Goal: Contribute content

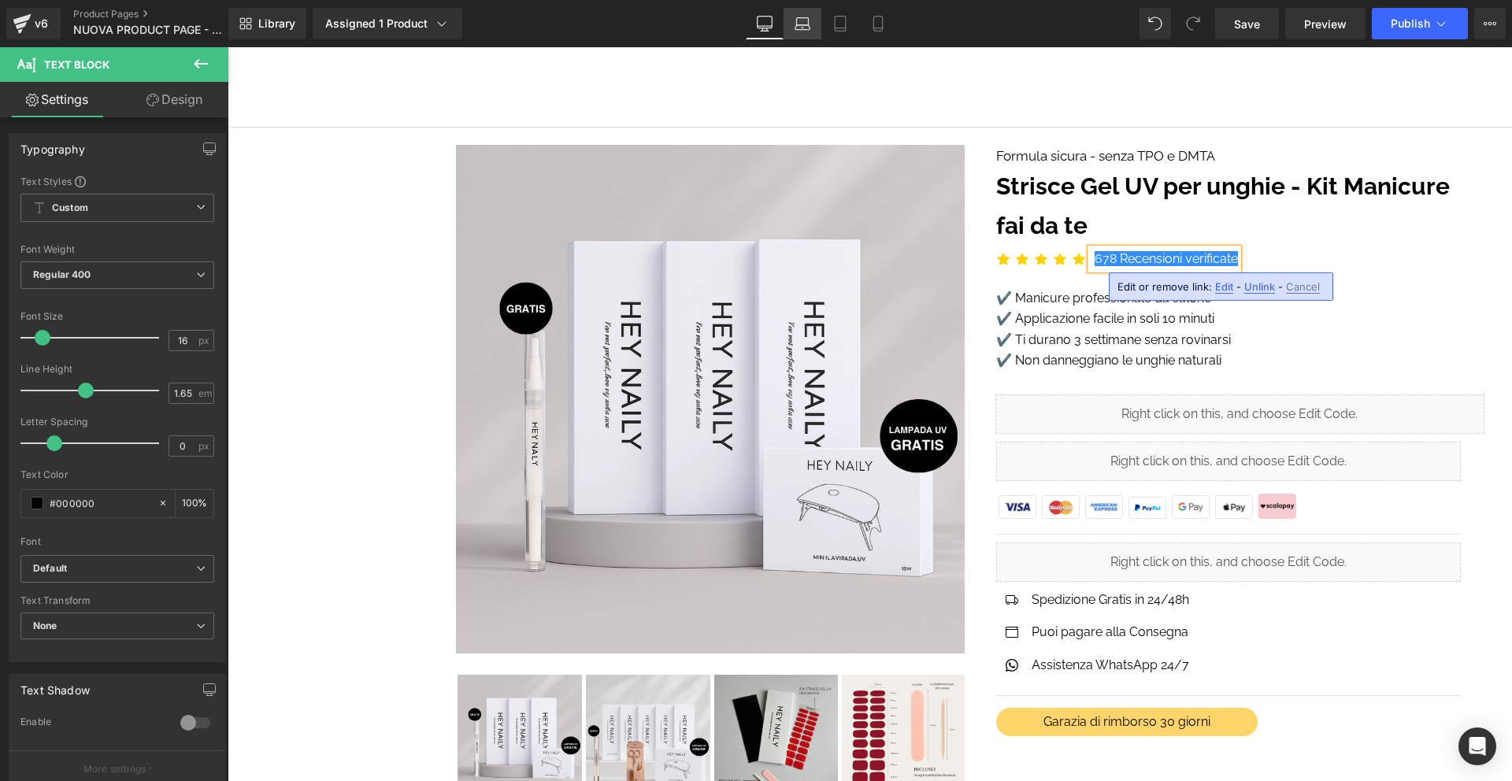
click at [797, 30] on icon at bounding box center [803, 24] width 16 height 16
type input "100"
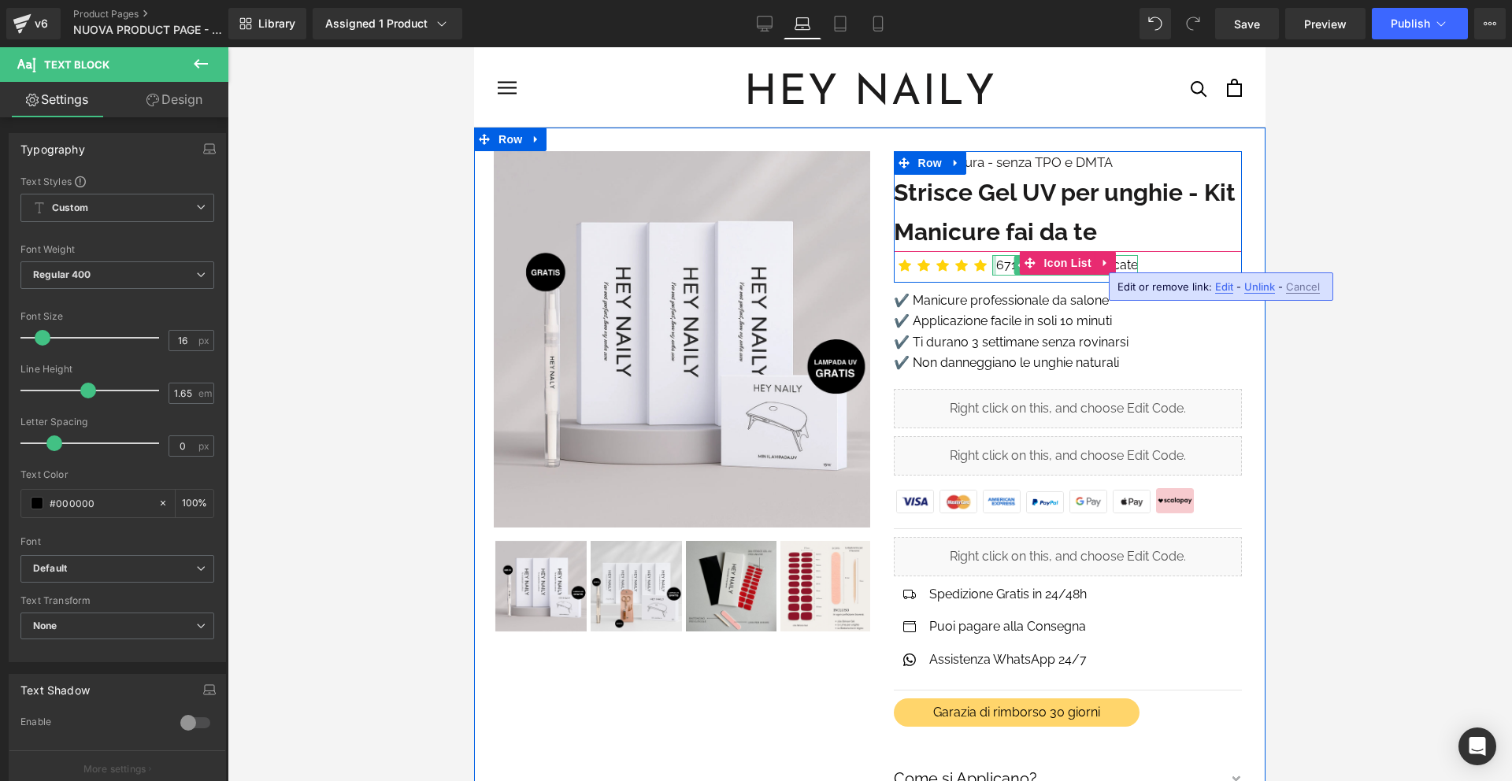
click at [995, 257] on div at bounding box center [994, 265] width 4 height 20
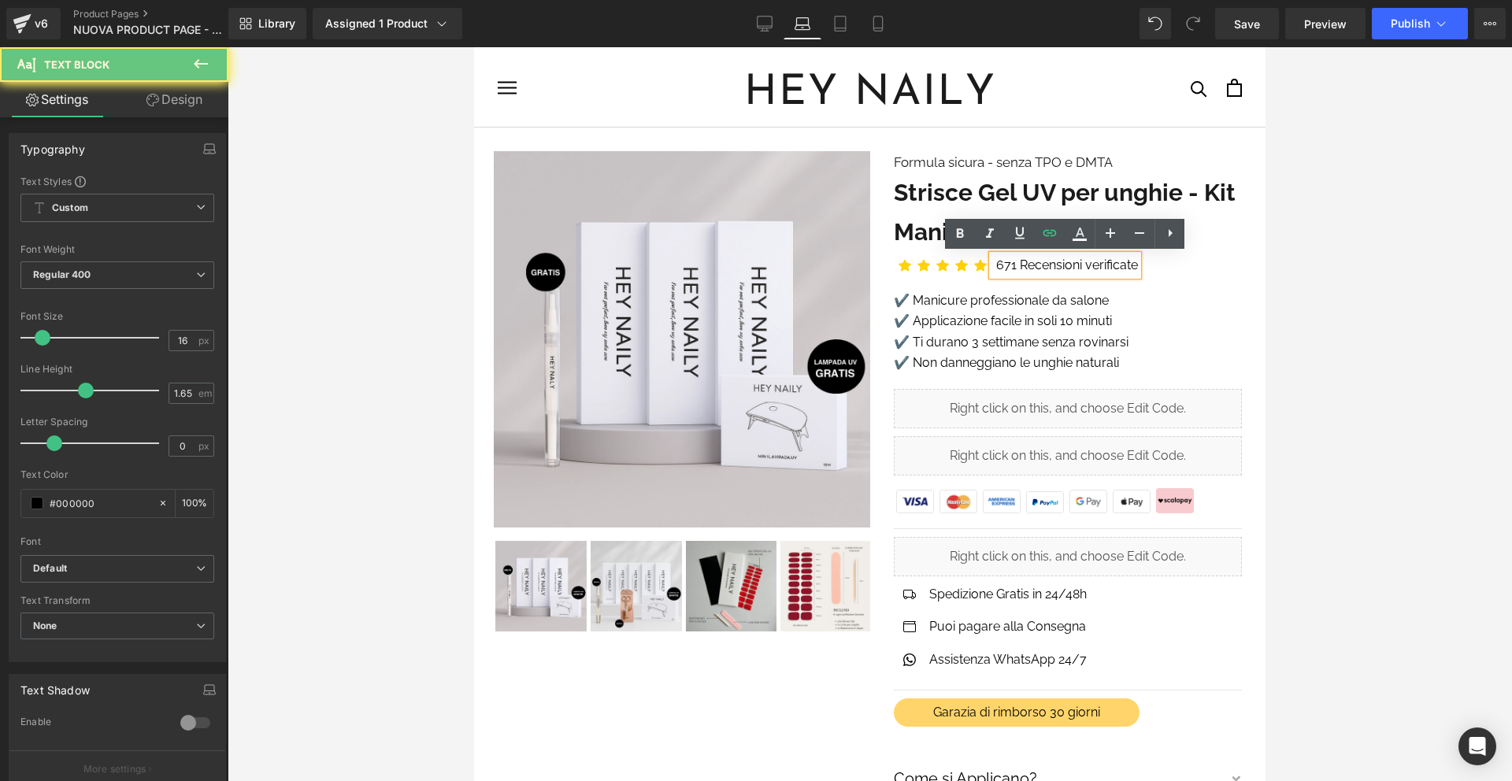
click at [993, 257] on div "671 Recensioni verificate" at bounding box center [1065, 265] width 146 height 20
click at [1015, 261] on link "671 Recensioni verificate" at bounding box center [1067, 264] width 142 height 15
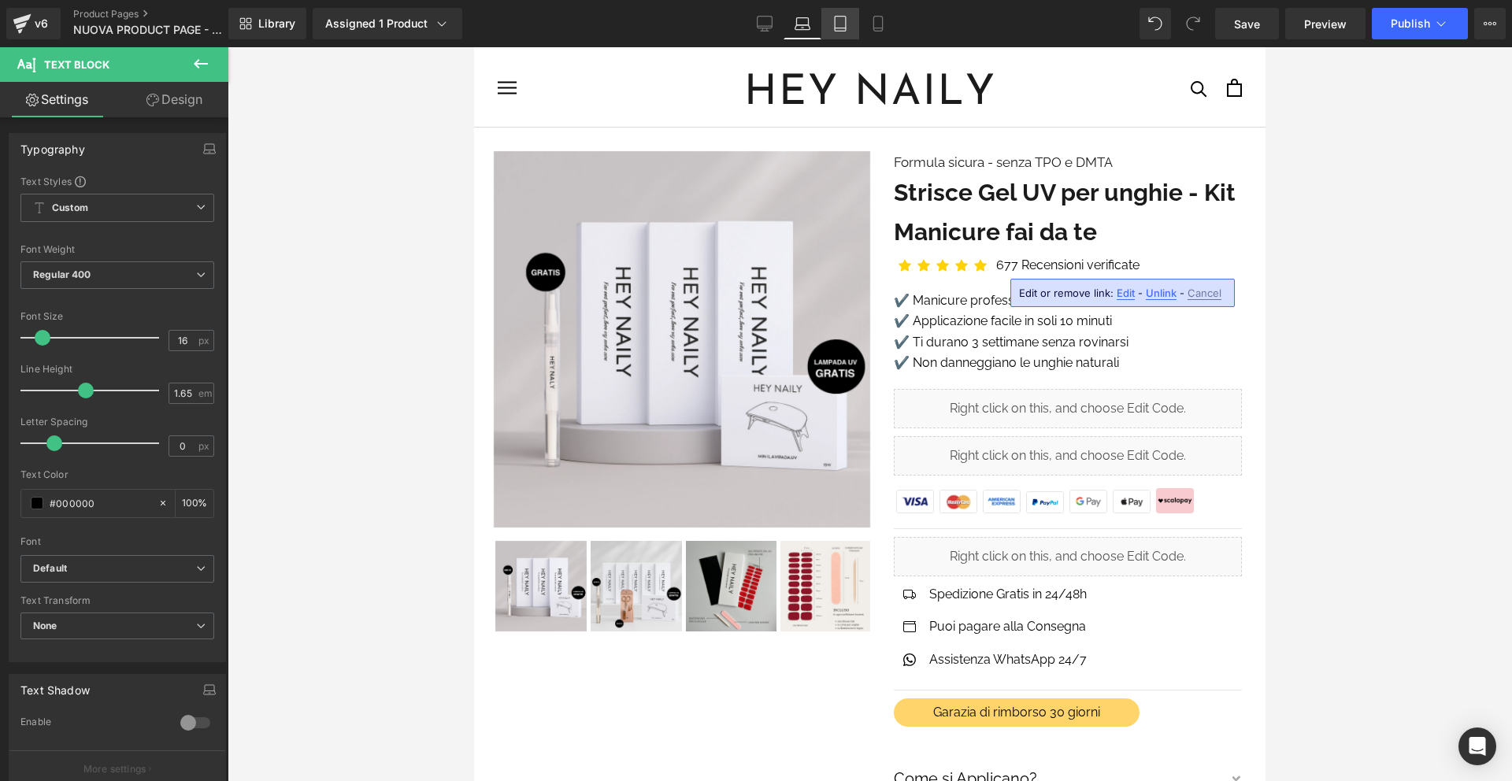
click at [835, 28] on icon at bounding box center [840, 28] width 11 height 0
type input "100"
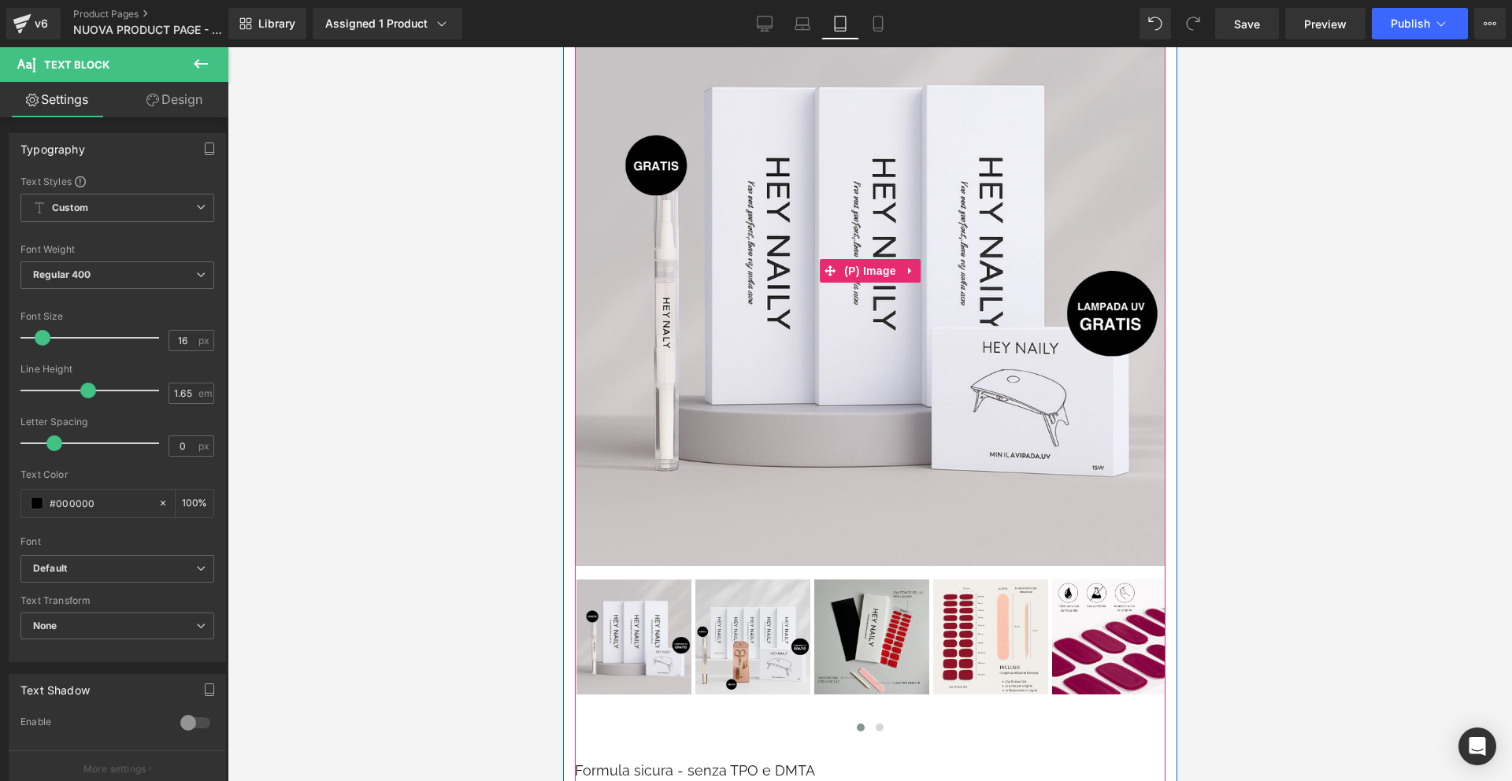
scroll to position [626, 0]
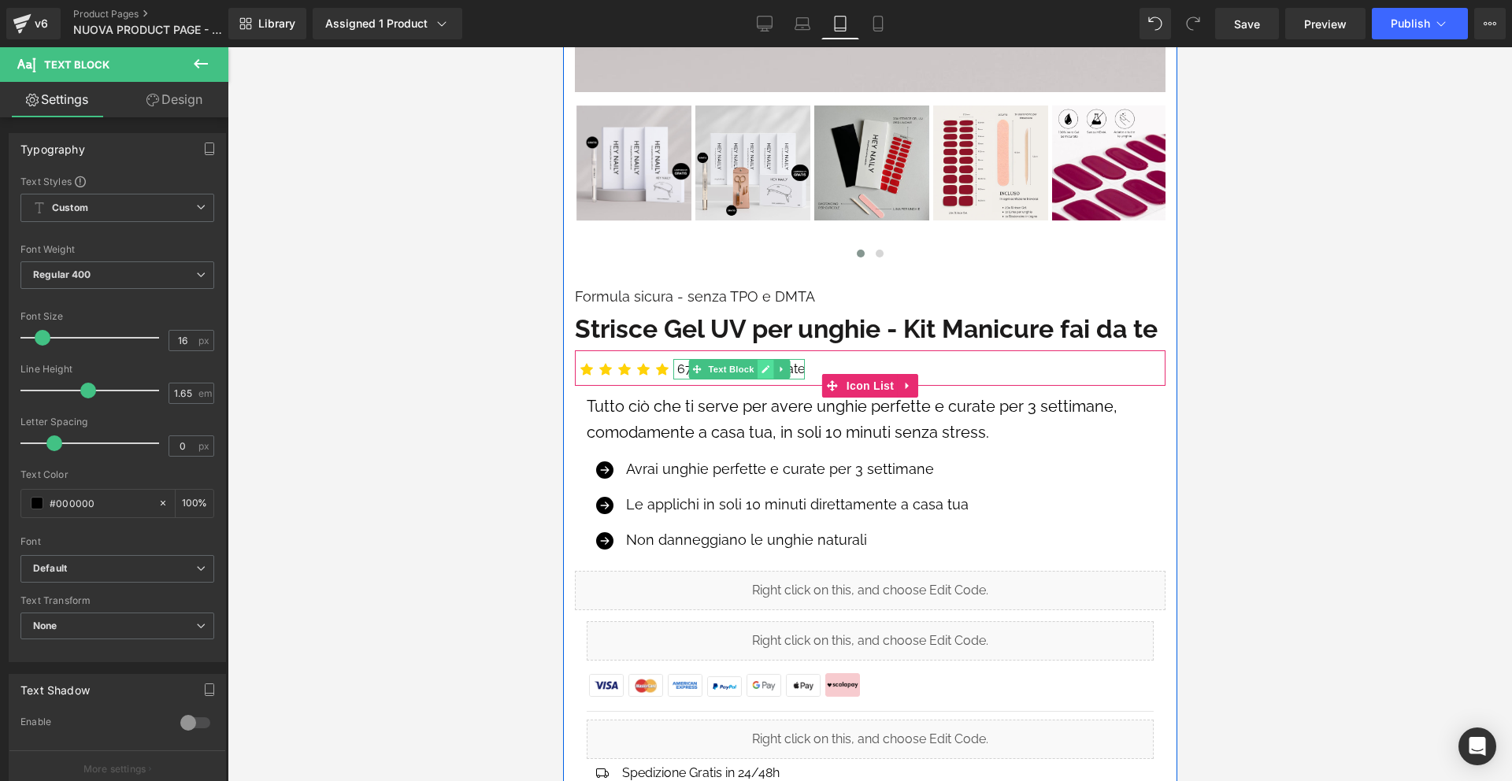
click at [758, 370] on link at bounding box center [764, 369] width 17 height 19
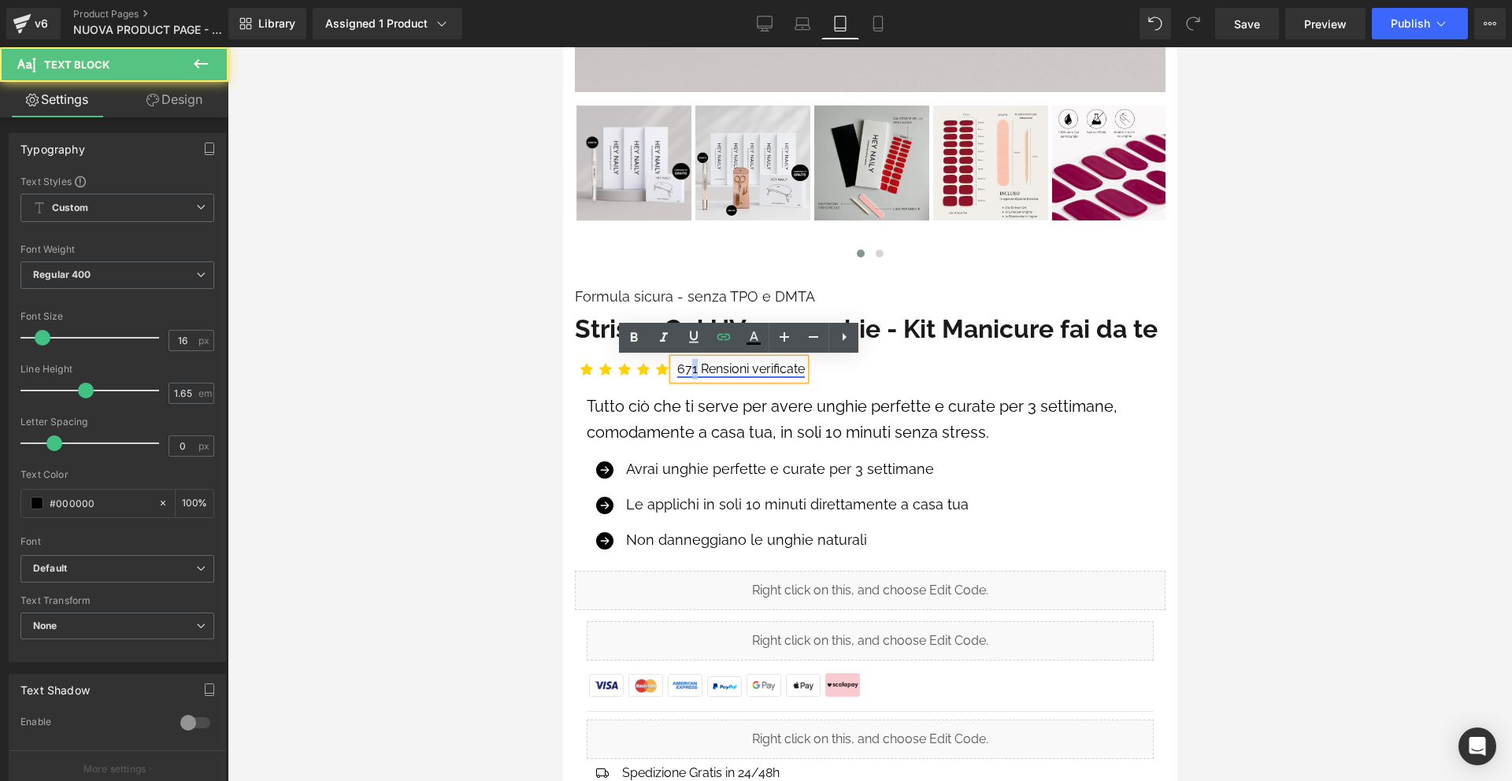
click at [695, 369] on link "671 Rensioni verificate" at bounding box center [740, 368] width 128 height 15
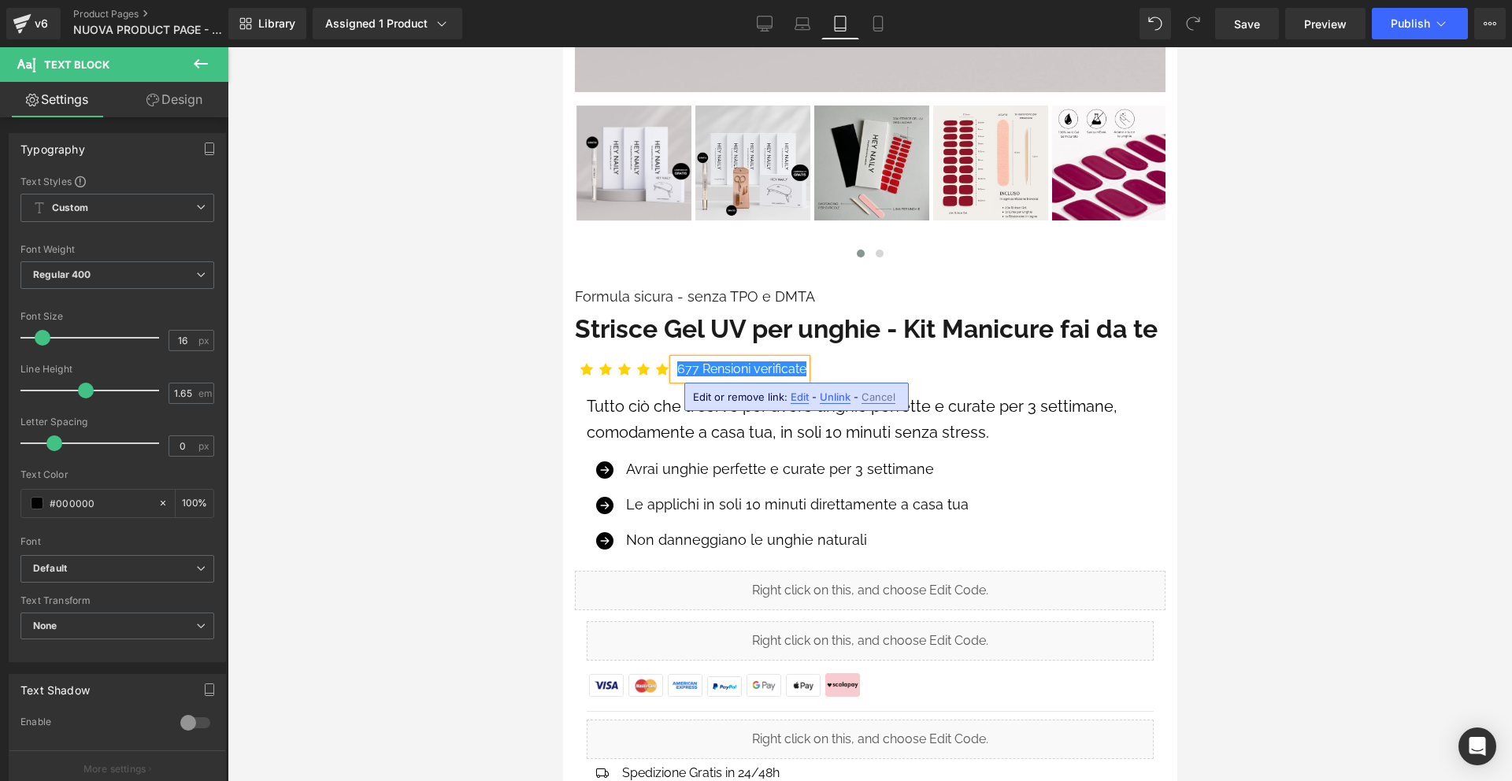
click at [1343, 384] on div at bounding box center [870, 414] width 1284 height 734
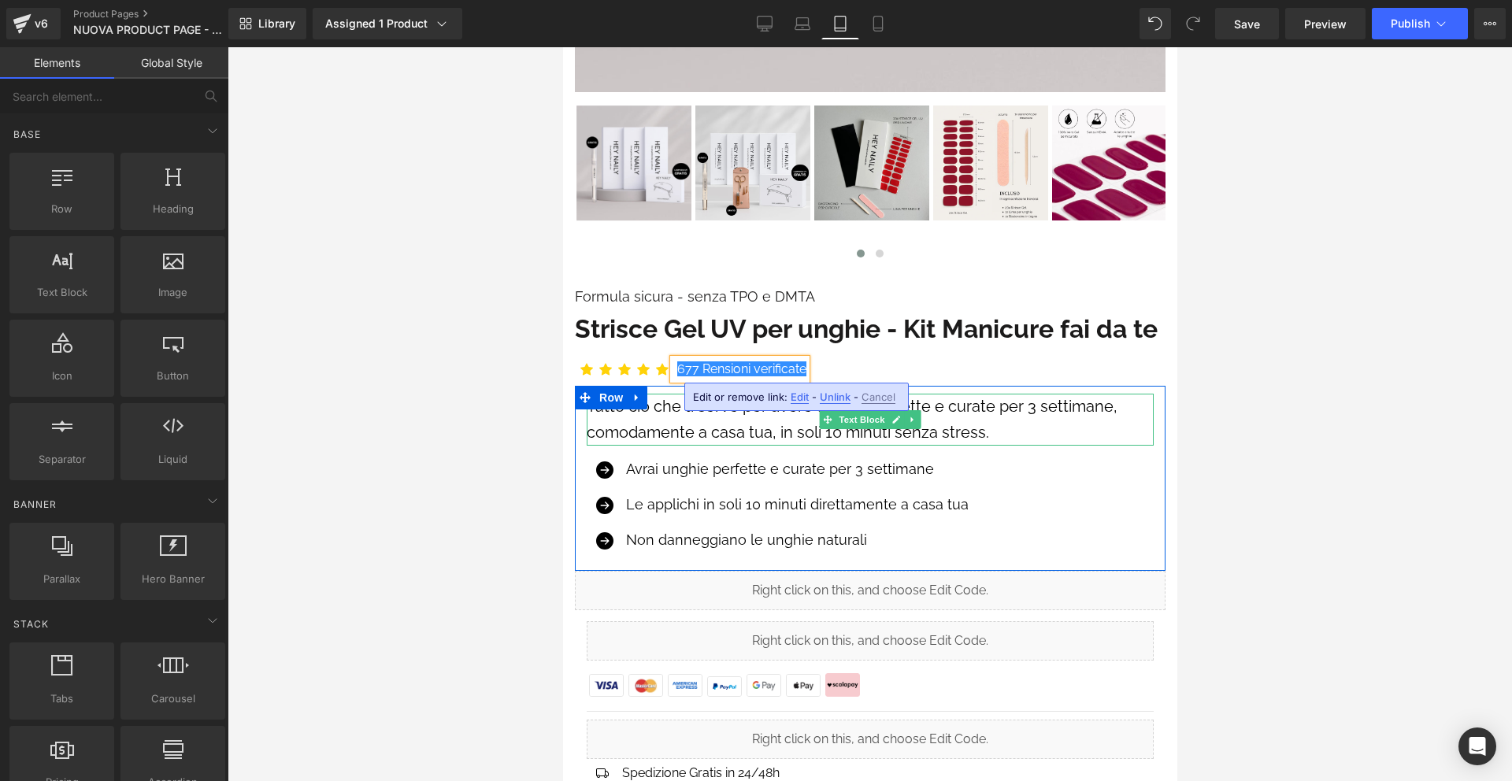
click at [871, 434] on p "Tutto ciò che ti serve per avere unghie perfette e curate per 3 settimane, como…" at bounding box center [869, 420] width 567 height 52
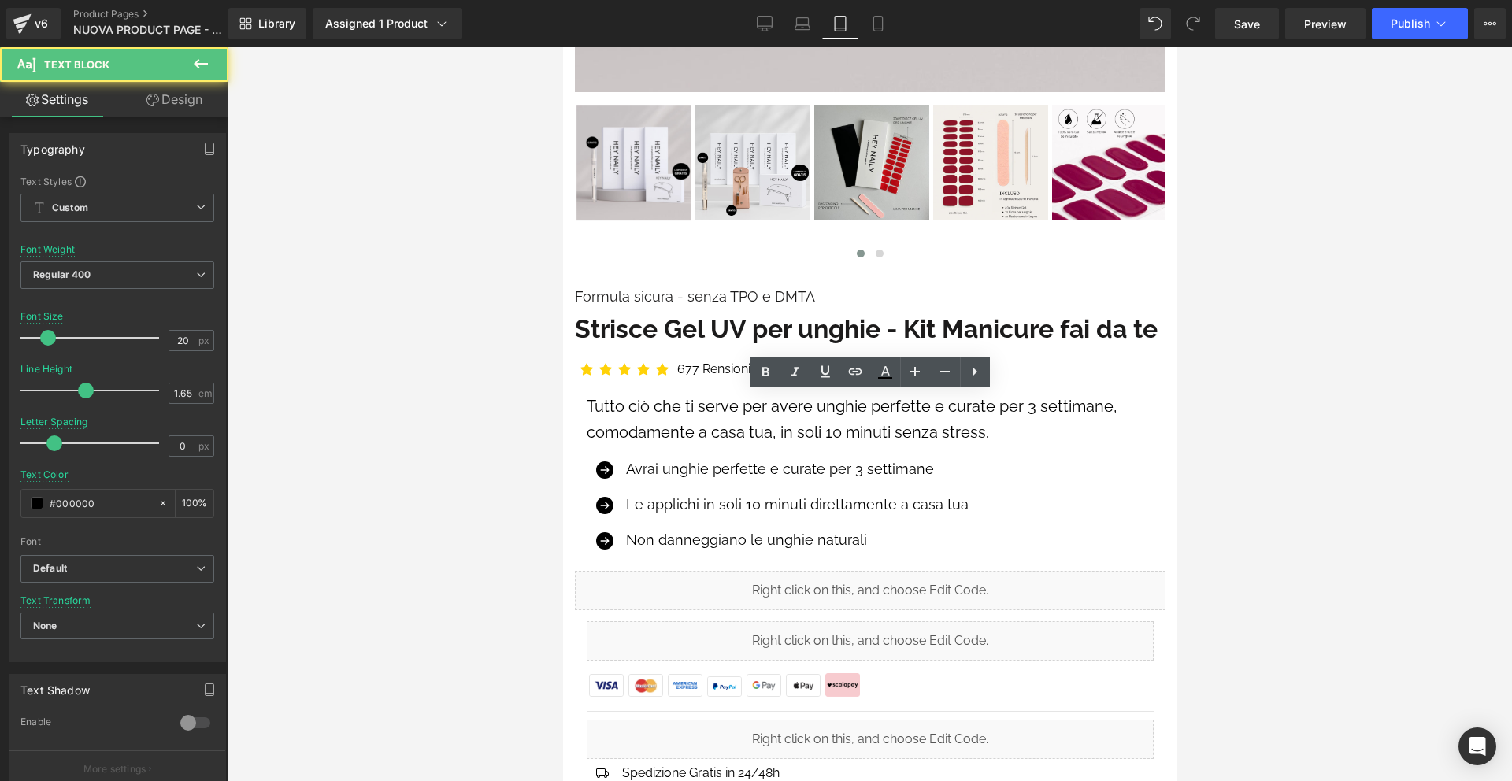
click at [1179, 392] on div at bounding box center [870, 414] width 1284 height 734
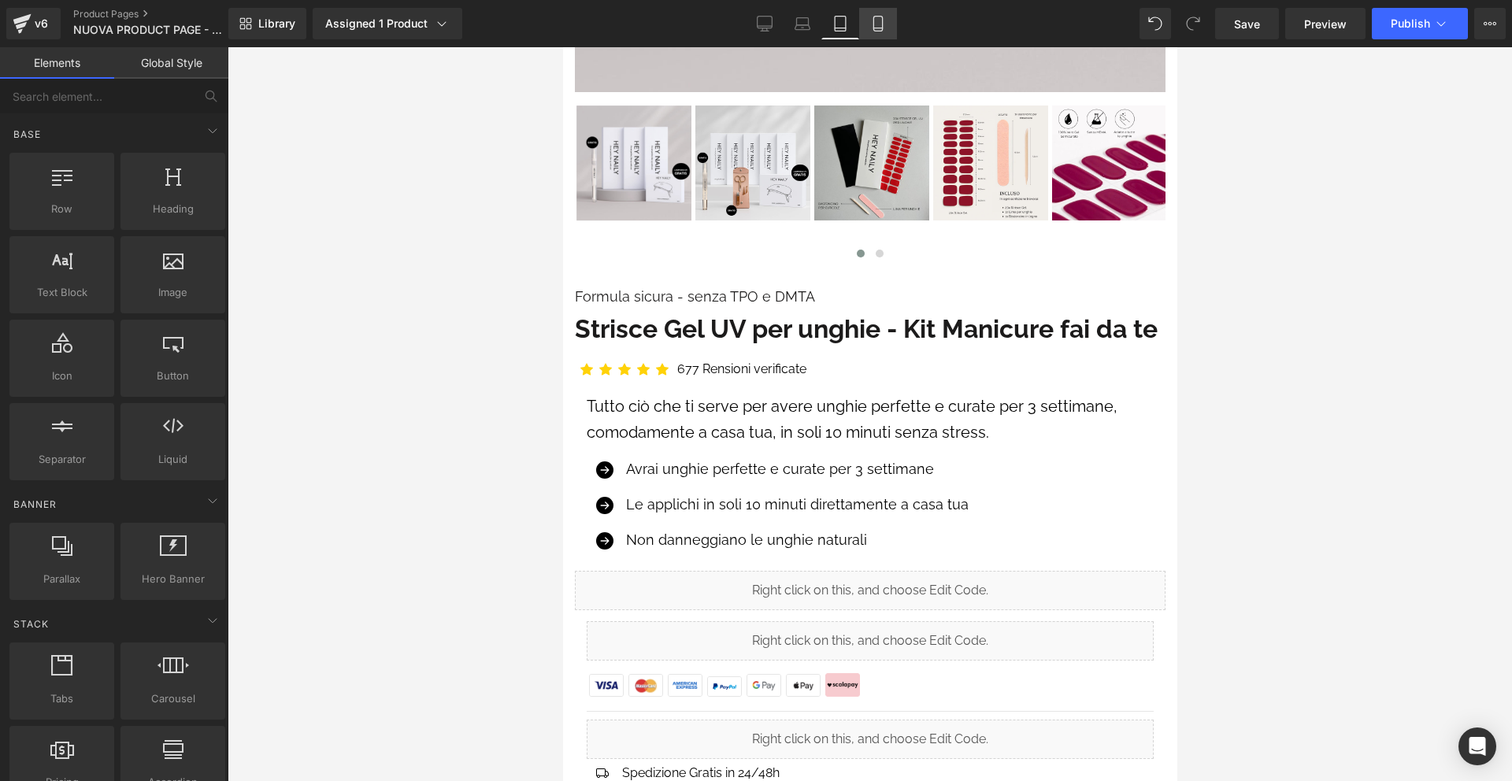
click at [877, 24] on icon at bounding box center [878, 24] width 16 height 16
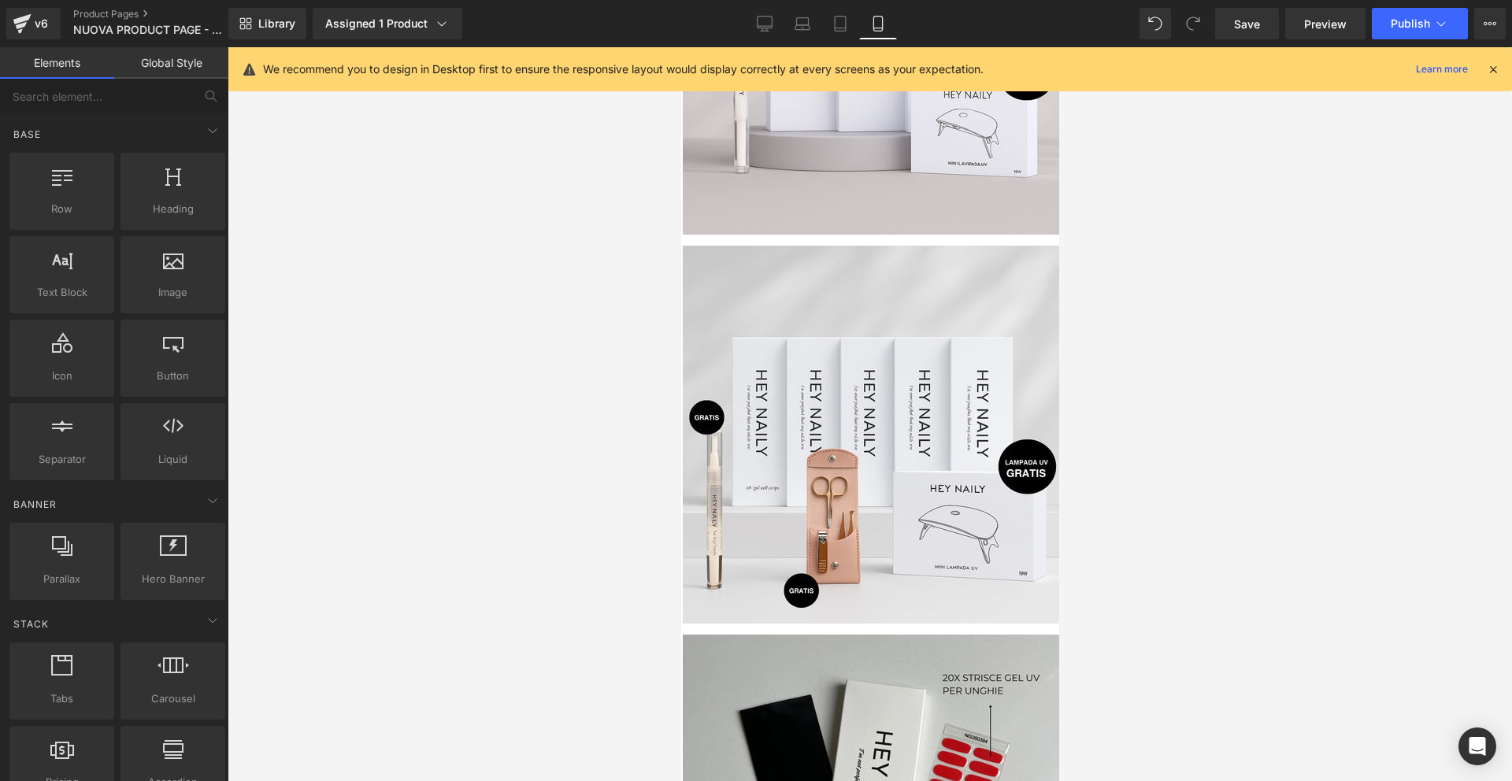
scroll to position [44, 0]
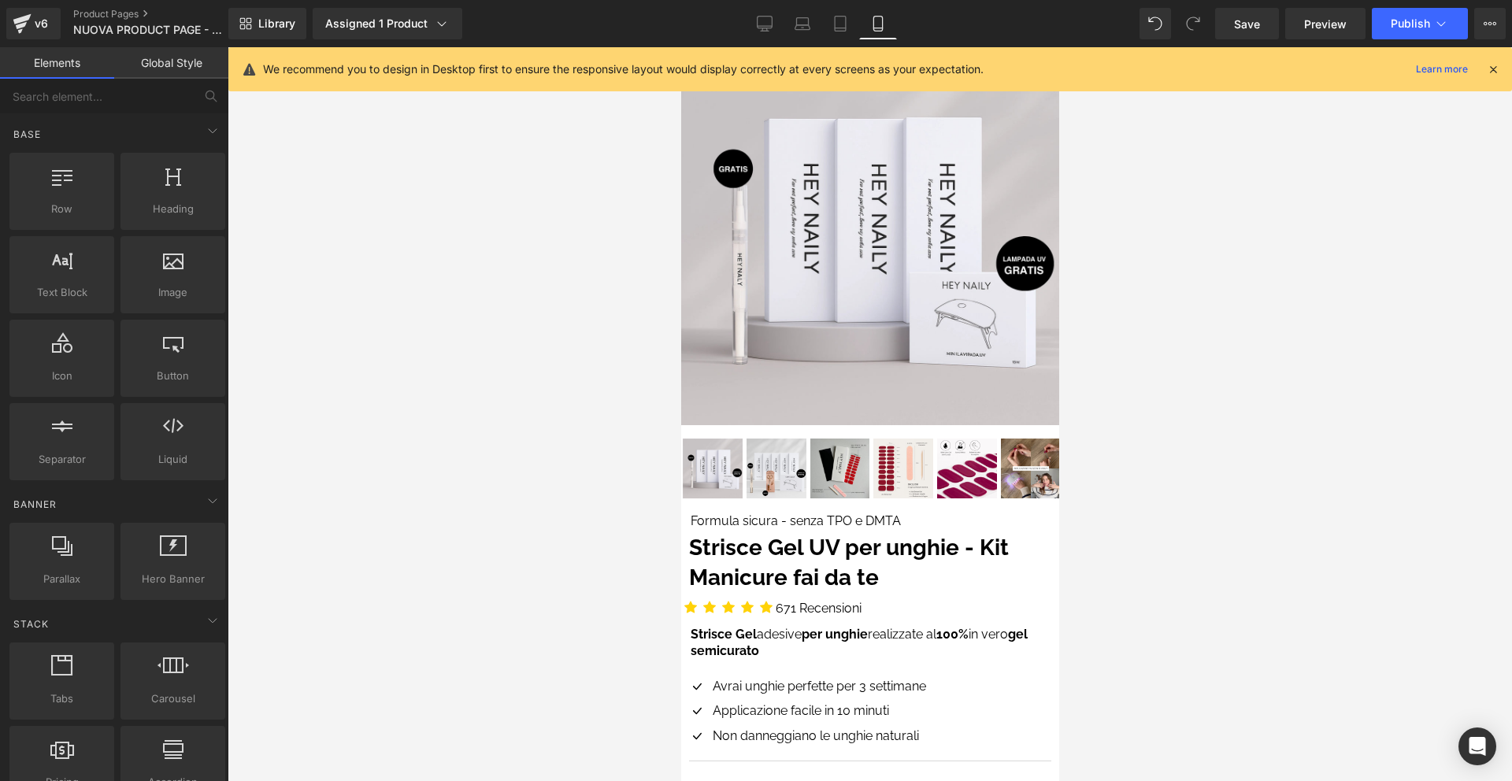
click at [1498, 68] on icon at bounding box center [1493, 69] width 14 height 14
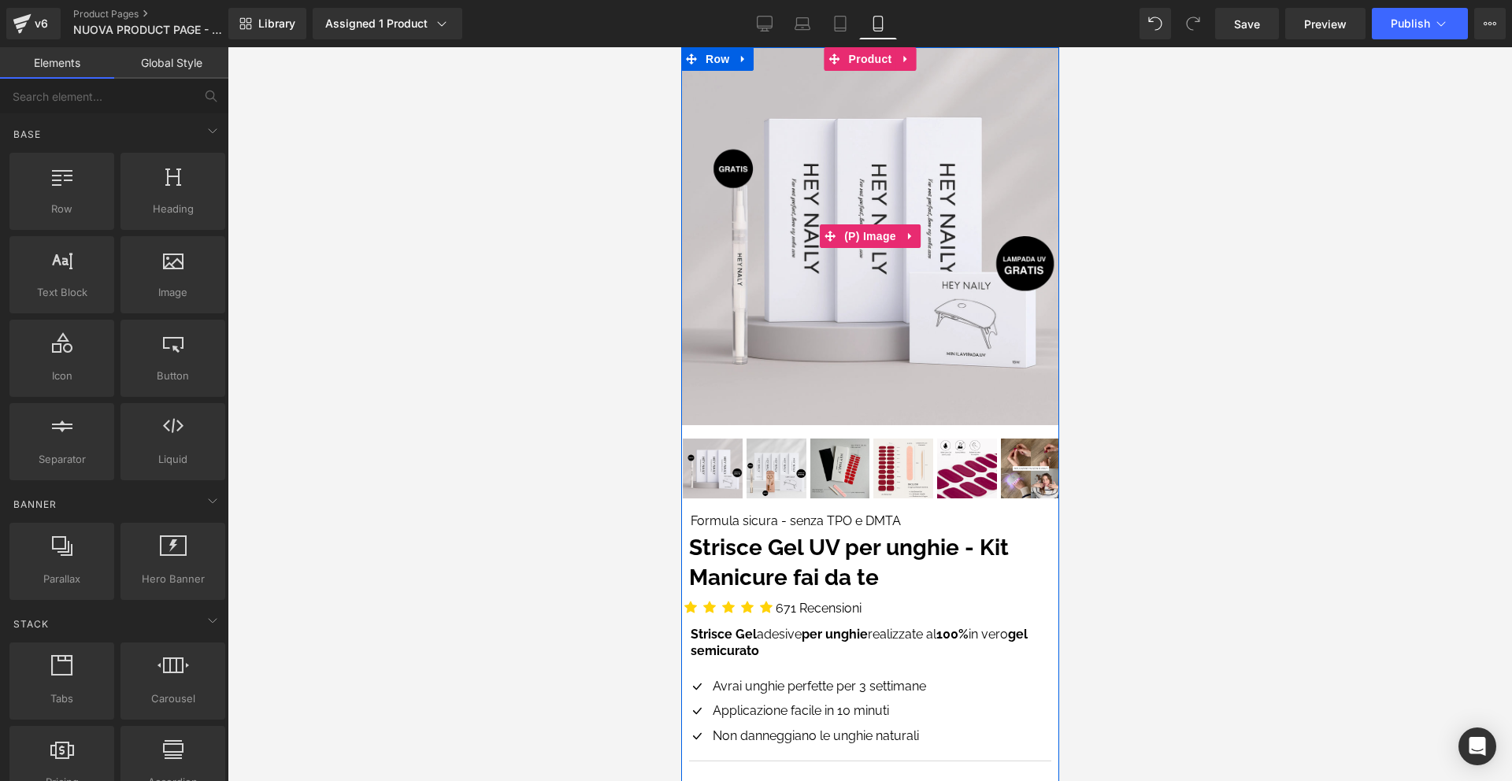
scroll to position [269, 0]
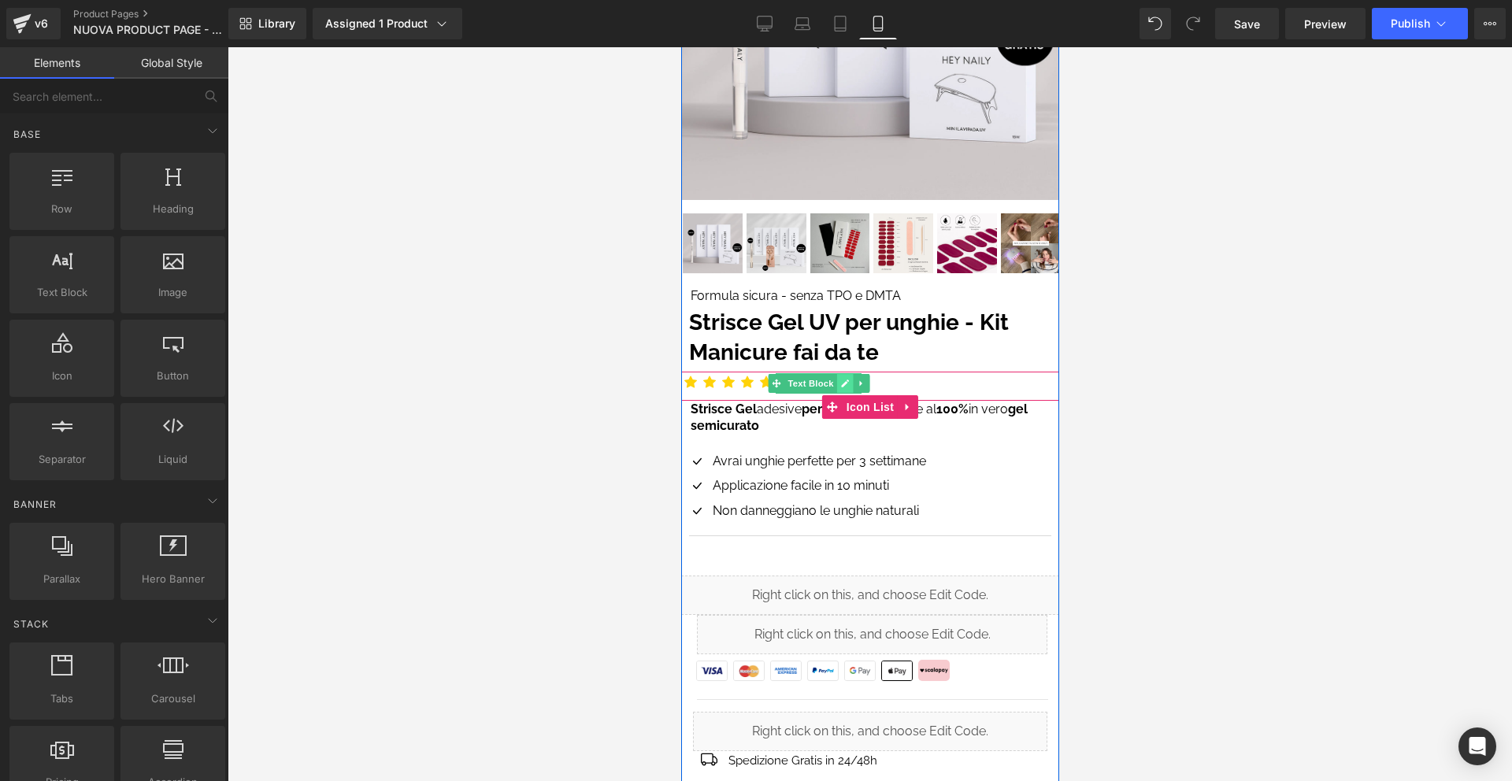
click at [841, 383] on icon at bounding box center [843, 383] width 9 height 9
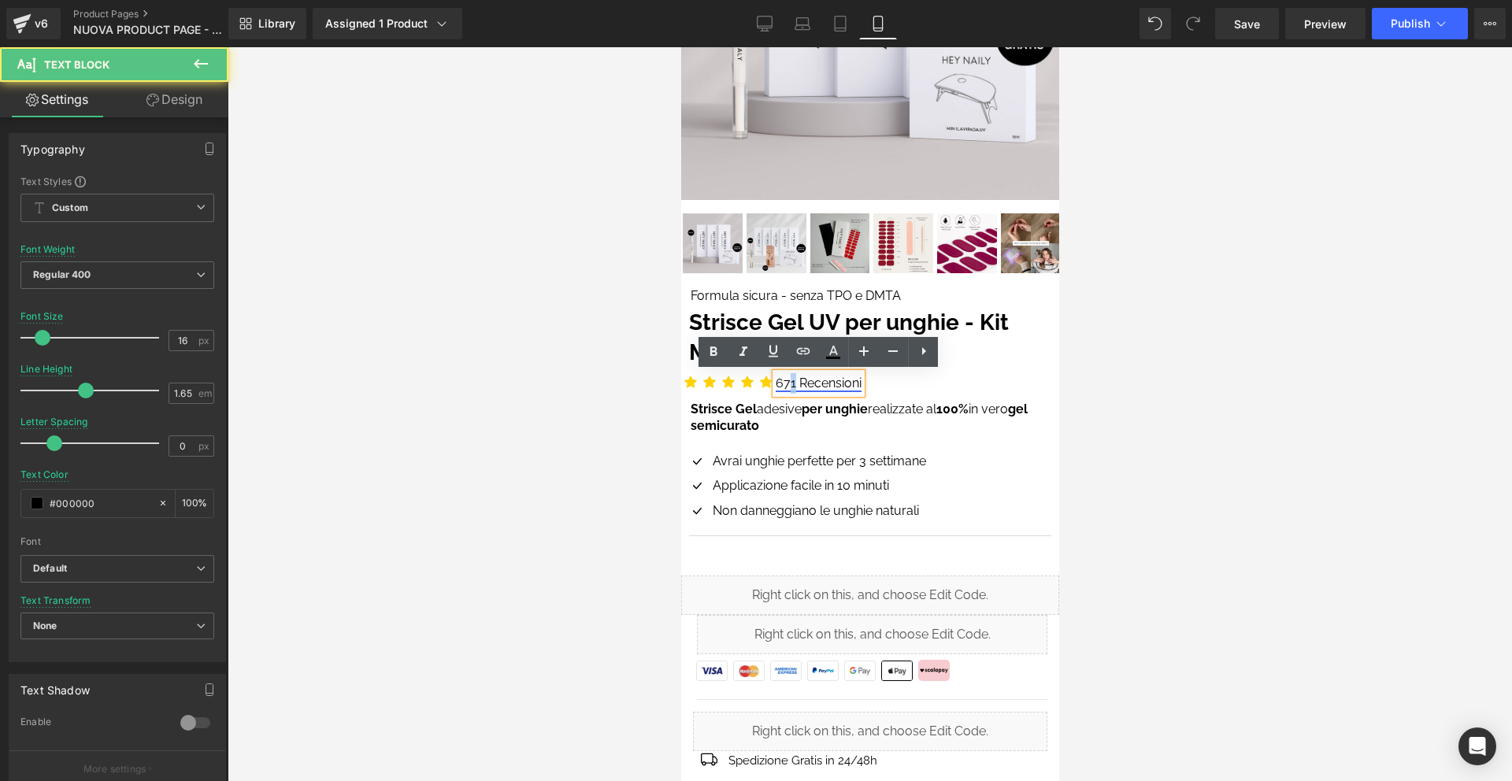
click at [794, 381] on link "671 Recensioni" at bounding box center [818, 383] width 86 height 15
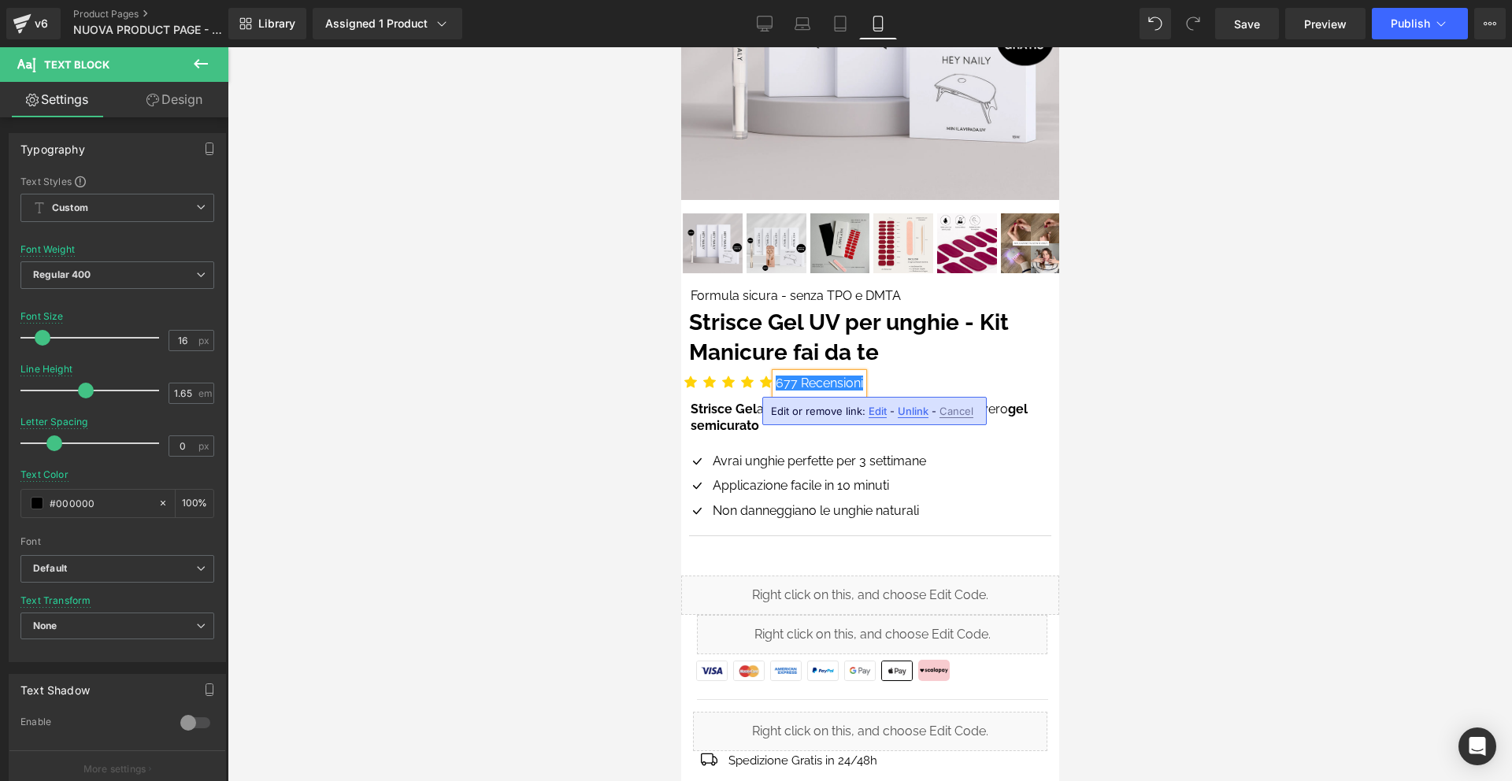
click at [1095, 380] on div at bounding box center [870, 414] width 1284 height 734
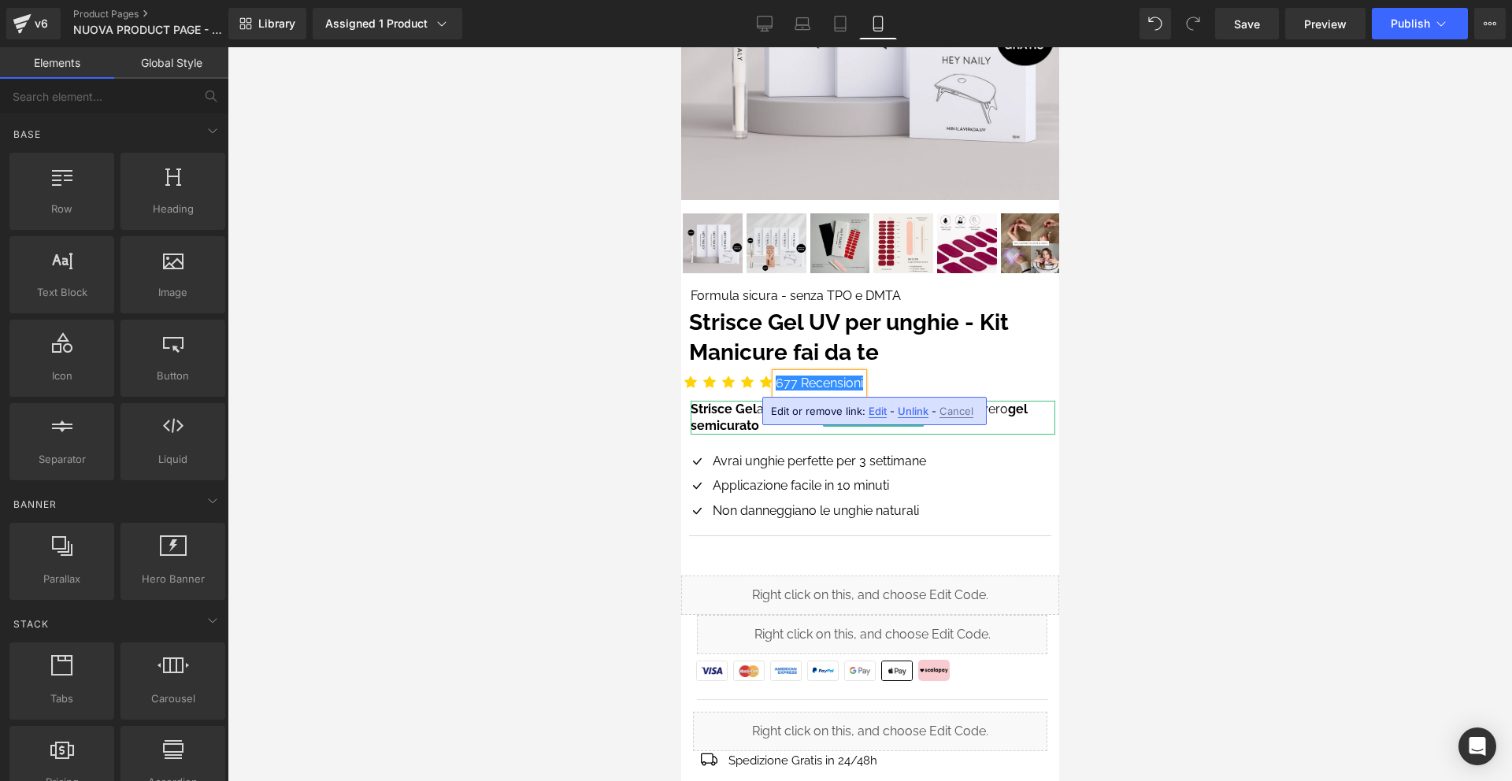
click at [712, 409] on strong "Strisce Gel" at bounding box center [723, 409] width 66 height 15
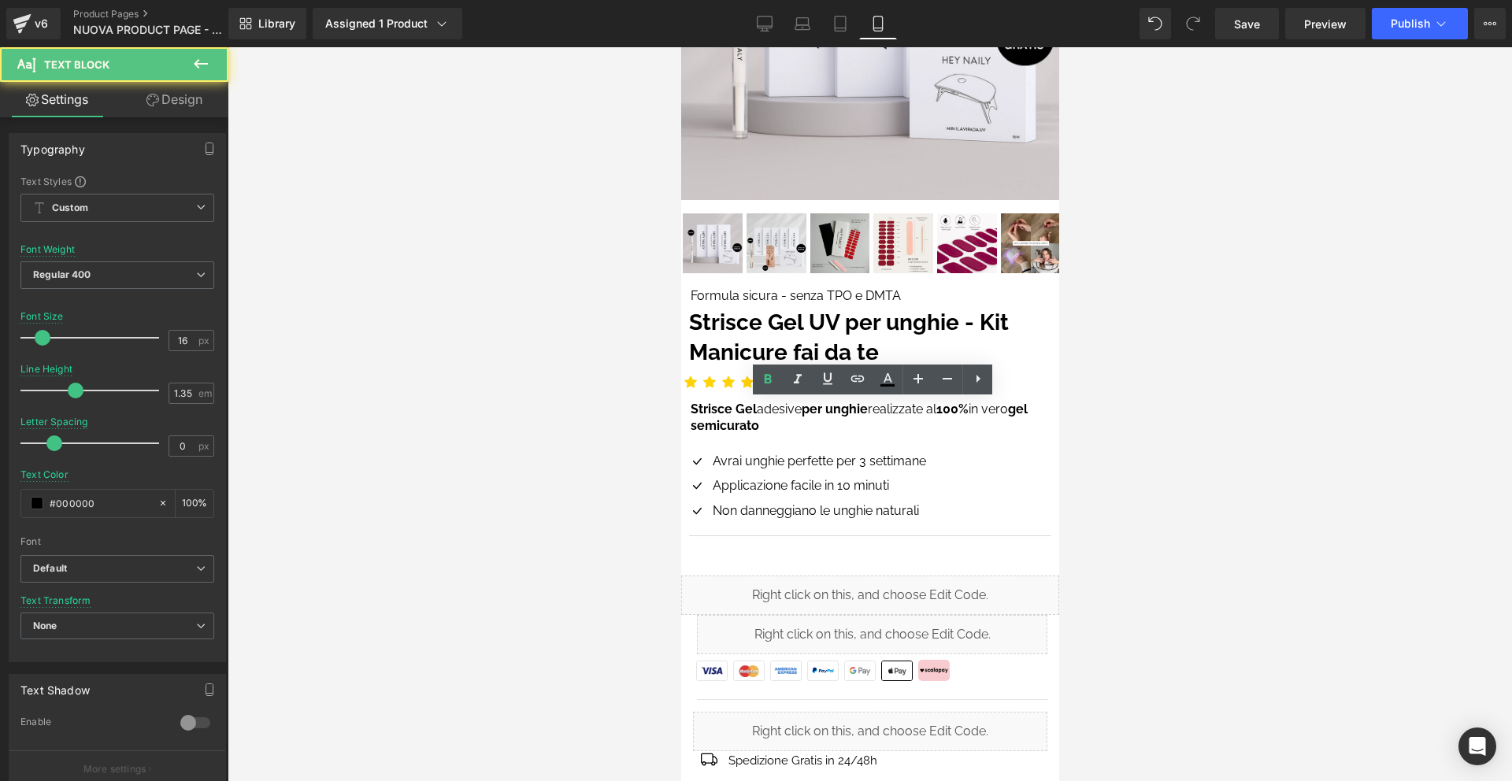
click at [618, 333] on div at bounding box center [870, 414] width 1284 height 734
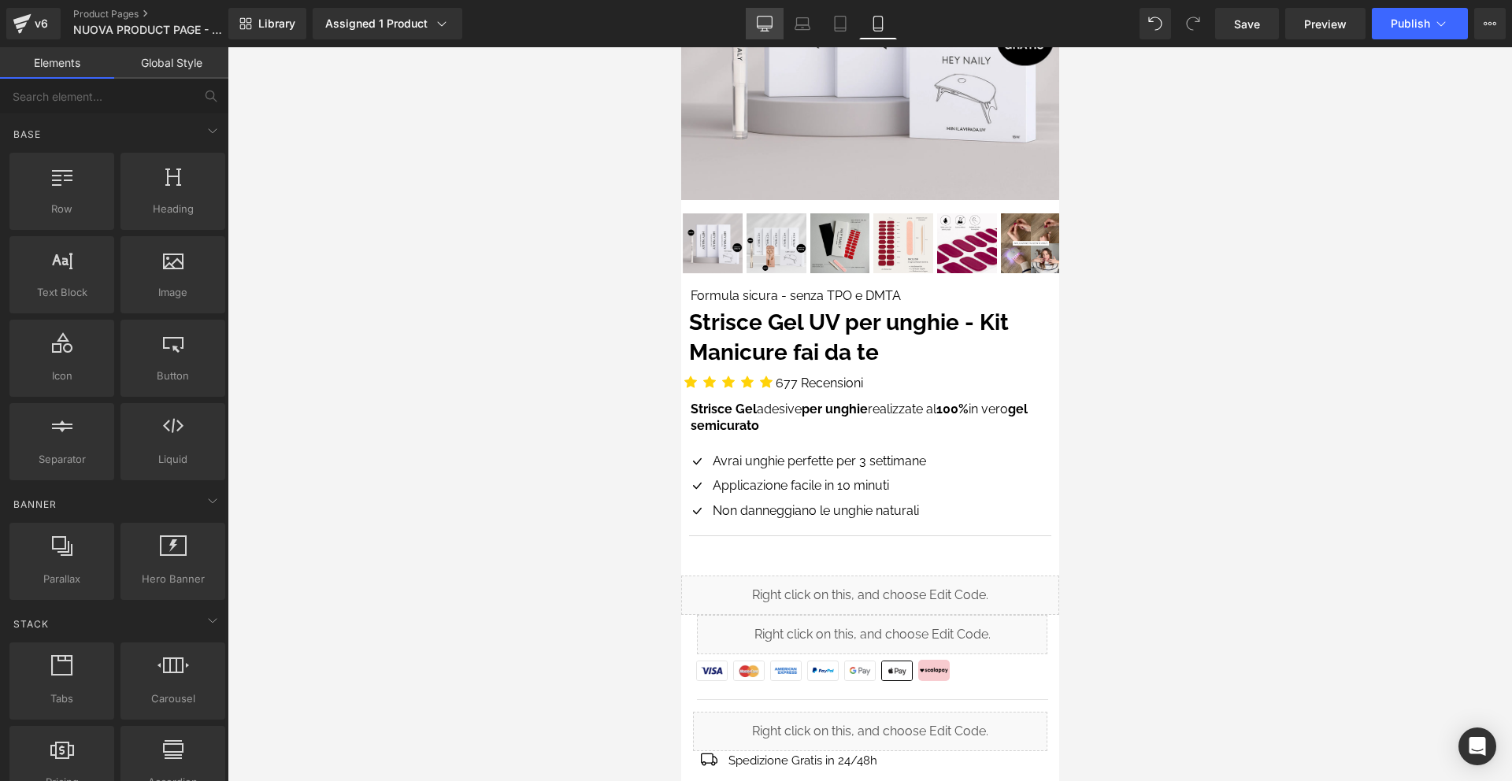
click at [769, 24] on icon at bounding box center [765, 24] width 16 height 16
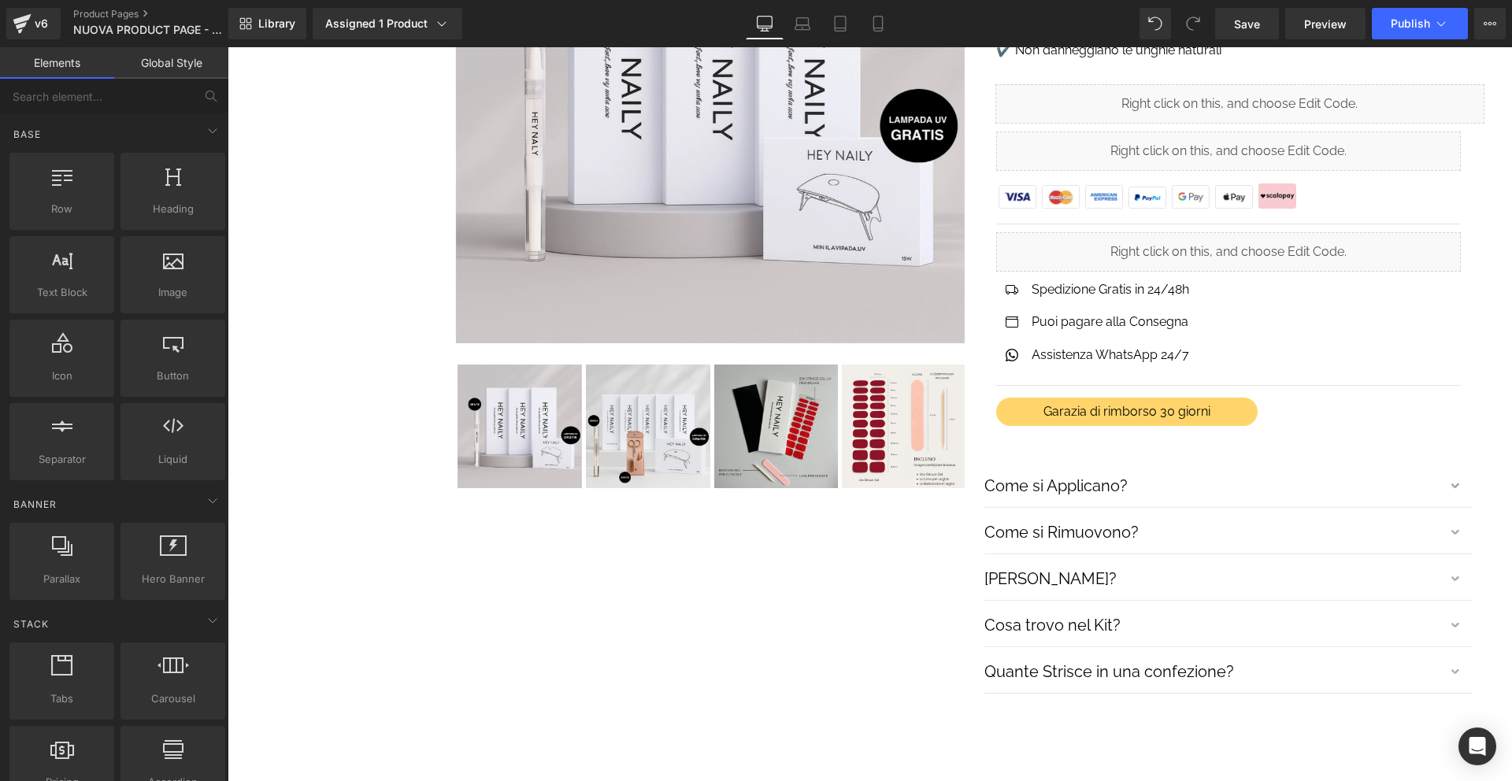
scroll to position [0, 0]
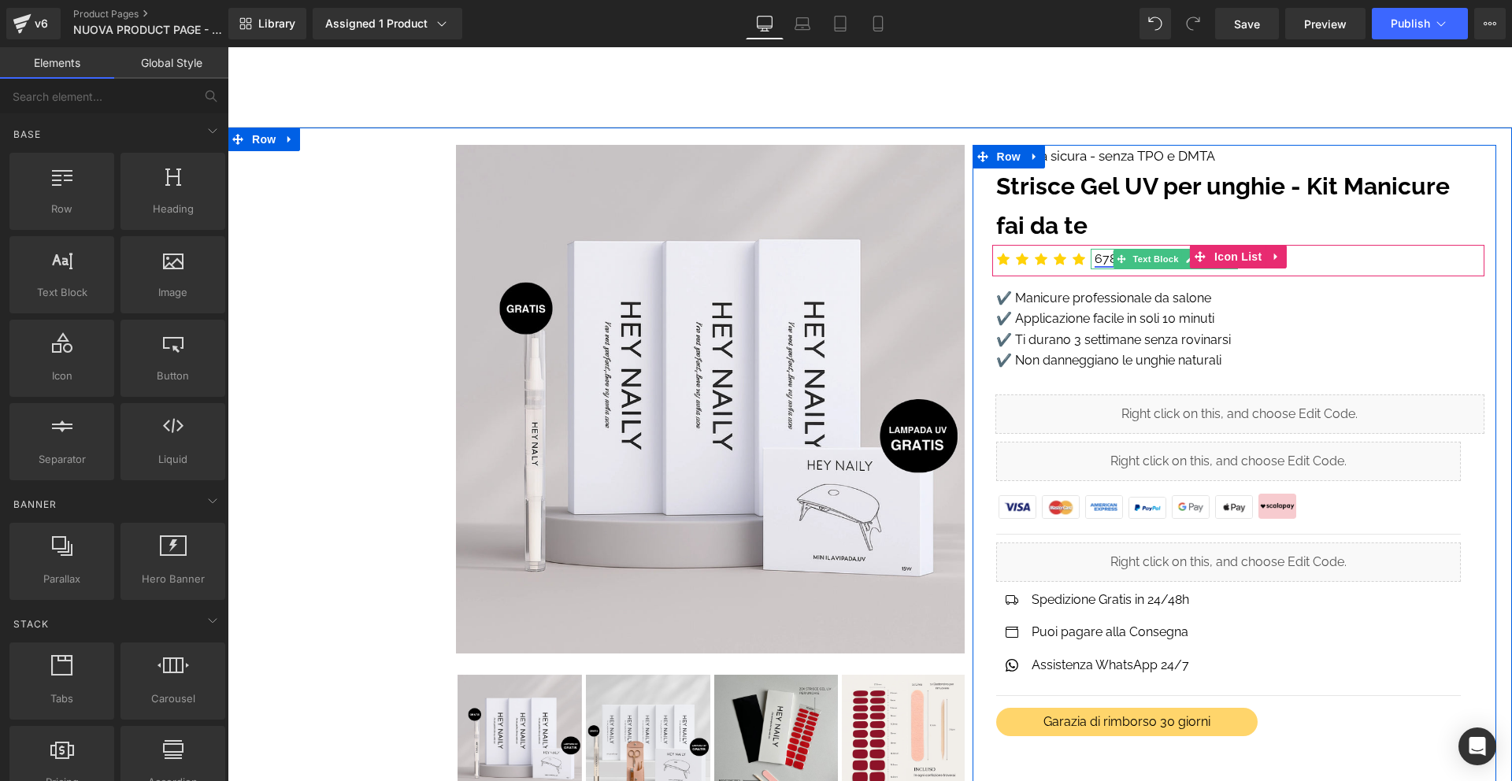
drag, startPoint x: 1183, startPoint y: 257, endPoint x: 1165, endPoint y: 261, distance: 17.6
click at [1183, 257] on link at bounding box center [1190, 259] width 17 height 19
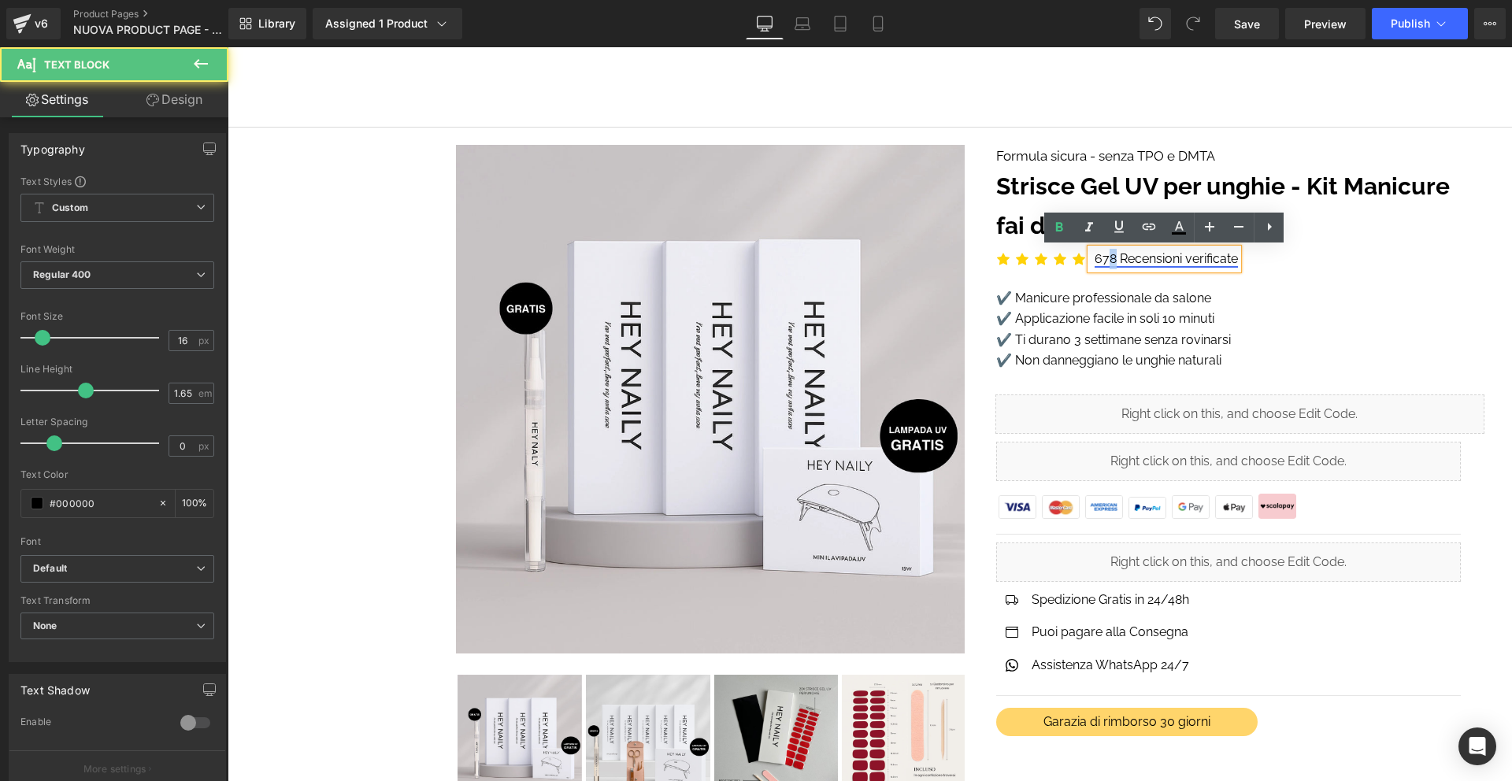
click at [1113, 256] on link "678 Recensioni verificate" at bounding box center [1166, 258] width 143 height 15
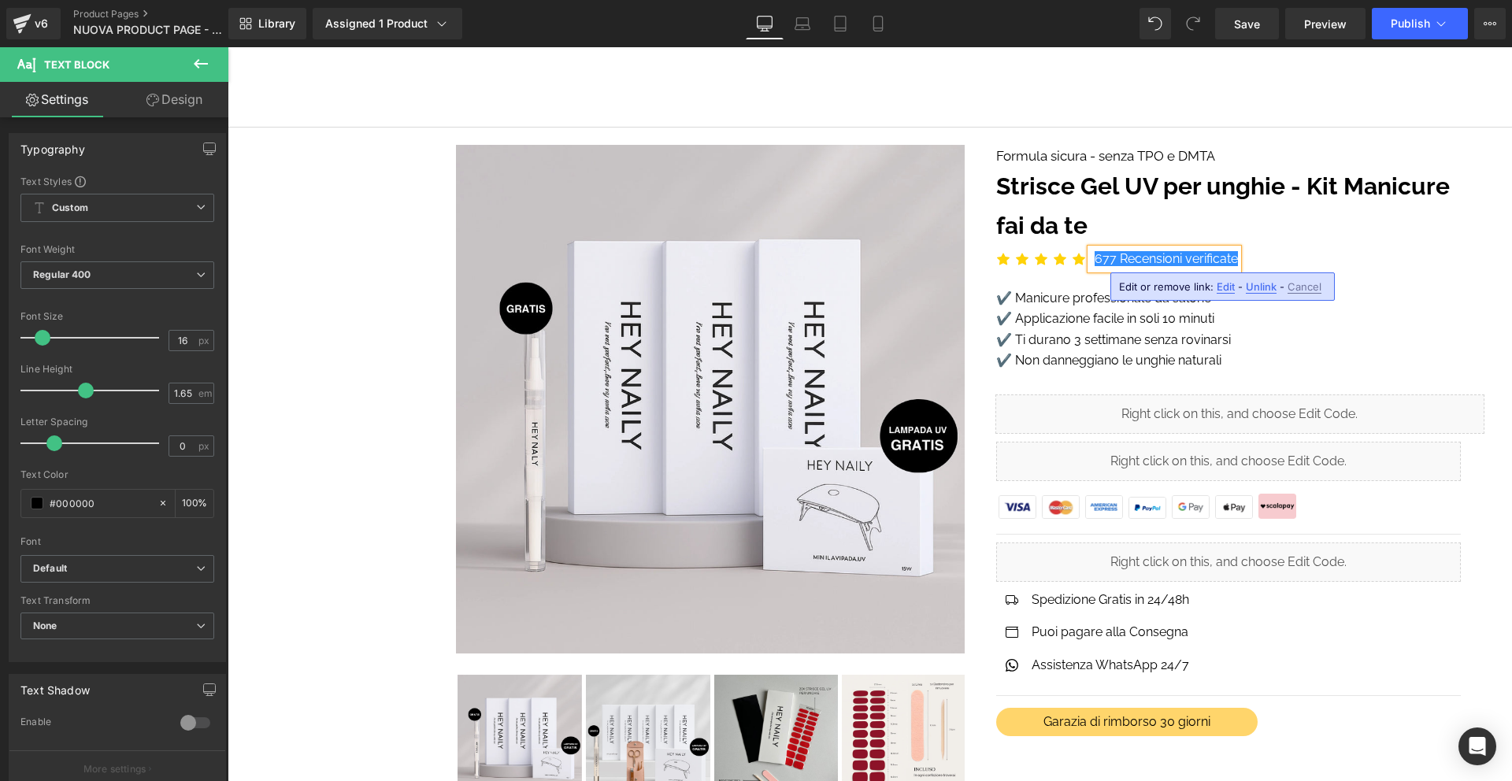
click at [1304, 316] on p "✔️ Applicazione facile in soli 10 minuti" at bounding box center [1240, 319] width 489 height 20
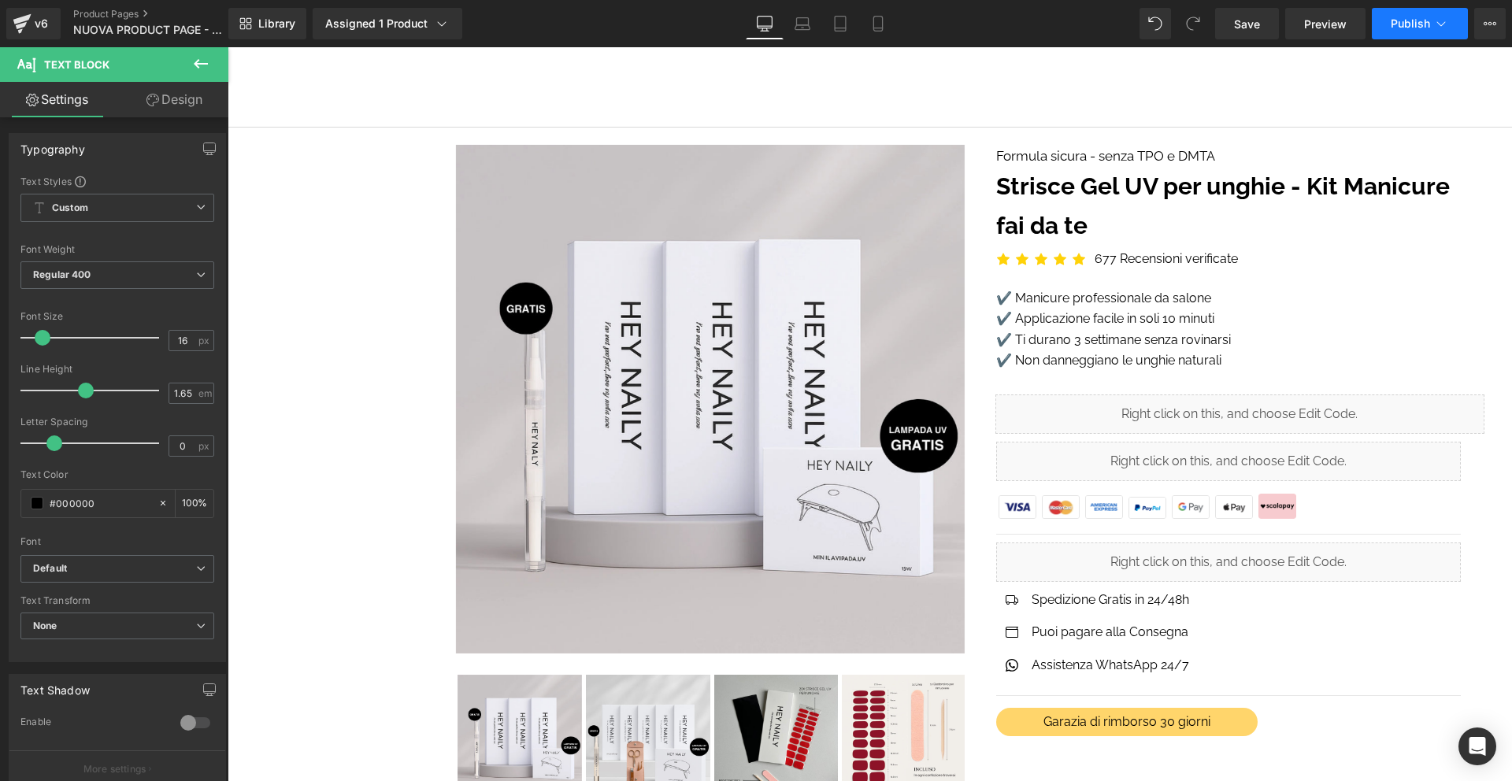
click at [1402, 34] on button "Publish" at bounding box center [1420, 23] width 96 height 31
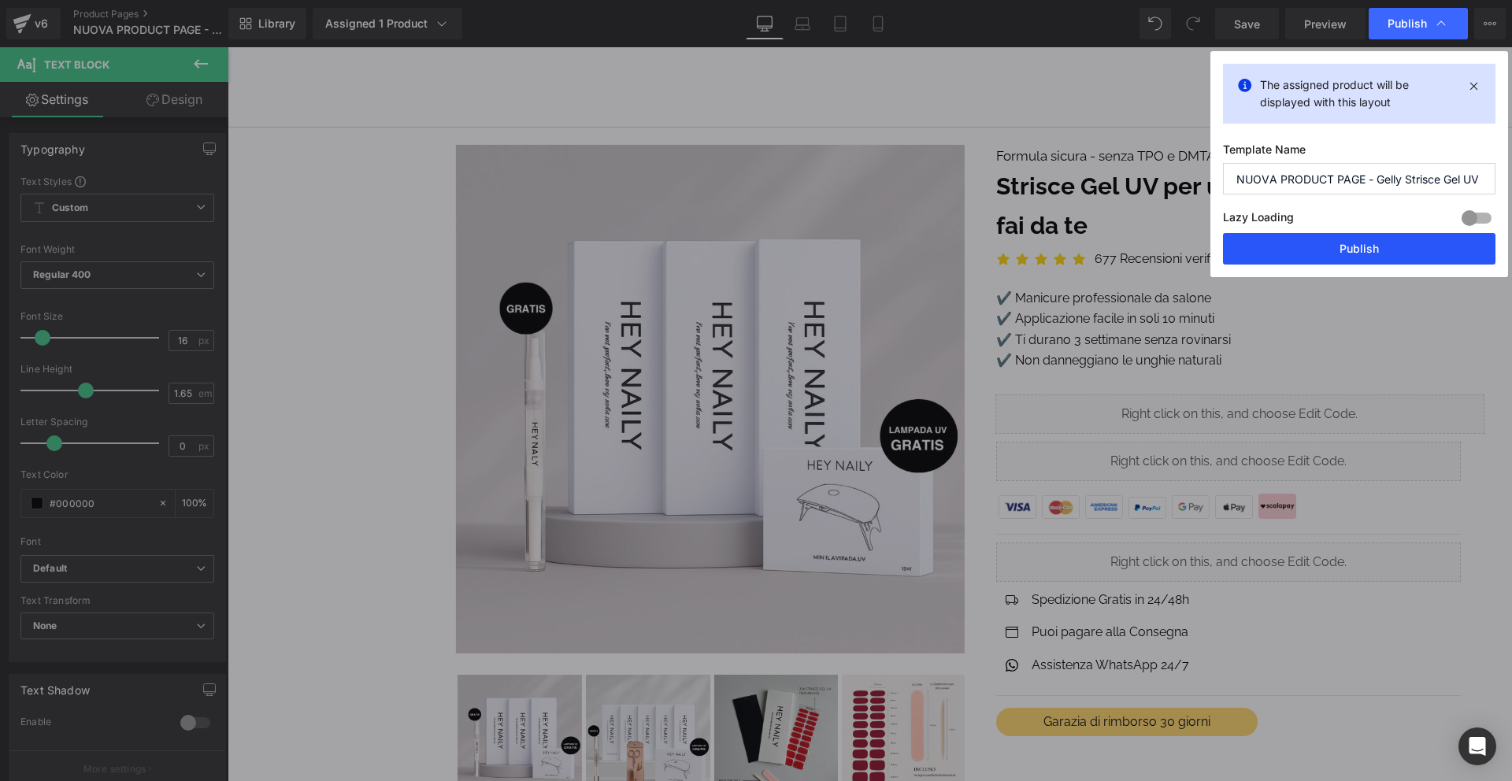
click at [1413, 243] on button "Publish" at bounding box center [1359, 248] width 272 height 31
